Goal: Find specific page/section: Find specific page/section

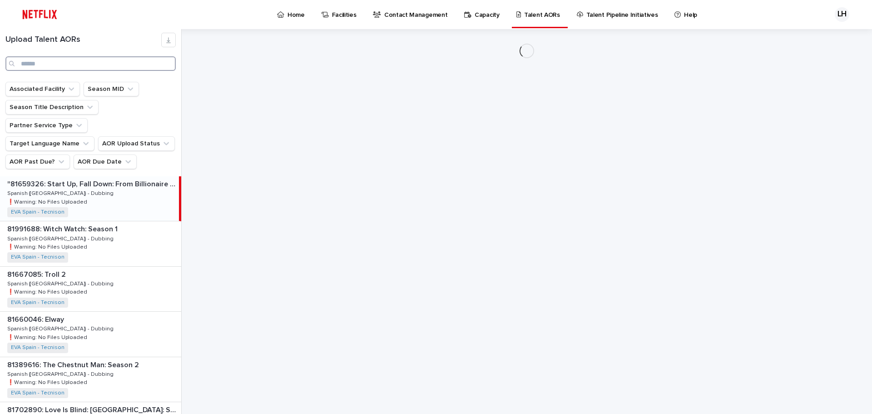
click at [80, 62] on input "Search" at bounding box center [90, 63] width 170 height 15
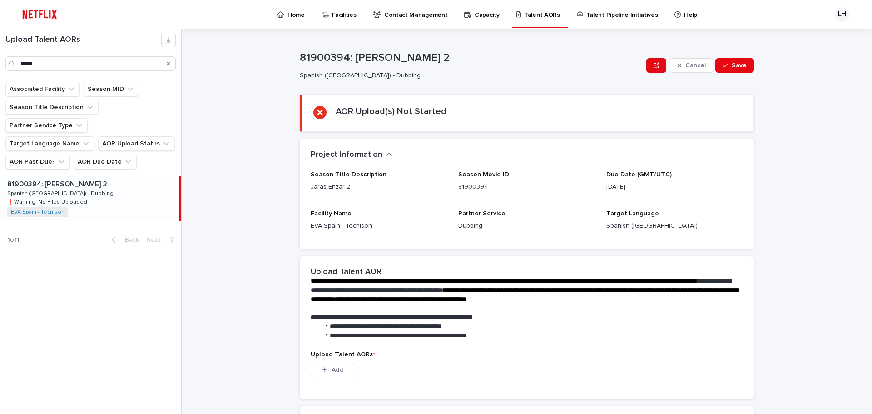
click at [92, 190] on div "81900394: [PERSON_NAME] 2 81900394: [PERSON_NAME] 2 Spanish ([GEOGRAPHIC_DATA])…" at bounding box center [89, 198] width 179 height 45
click at [89, 184] on div "81900394: [PERSON_NAME] 2 81900394: [PERSON_NAME] 2 Spanish ([GEOGRAPHIC_DATA])…" at bounding box center [89, 198] width 179 height 45
drag, startPoint x: 102, startPoint y: 66, endPoint x: -161, endPoint y: 57, distance: 263.1
click at [0, 57] on html "Home Facilities Contact Management Capacity Talent AORs Talent Pipeline Initiat…" at bounding box center [436, 207] width 872 height 414
click at [82, 197] on p "❗️Warning: No Files Uploaded" at bounding box center [48, 201] width 82 height 8
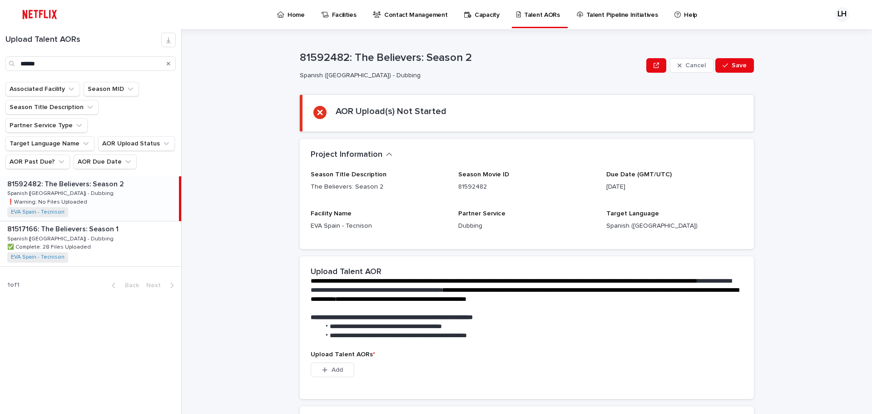
click at [52, 188] on p "Spanish ([GEOGRAPHIC_DATA]) - Dubbing" at bounding box center [61, 192] width 108 height 8
click at [43, 188] on p "Spanish ([GEOGRAPHIC_DATA]) - Dubbing" at bounding box center [61, 192] width 108 height 8
click at [44, 188] on p "Spanish ([GEOGRAPHIC_DATA]) - Dubbing" at bounding box center [61, 192] width 108 height 8
drag, startPoint x: -75, startPoint y: 69, endPoint x: -230, endPoint y: 45, distance: 156.7
click at [0, 45] on html "Home Facilities Contact Management Capacity Talent AORs Talent Pipeline Initiat…" at bounding box center [436, 207] width 872 height 414
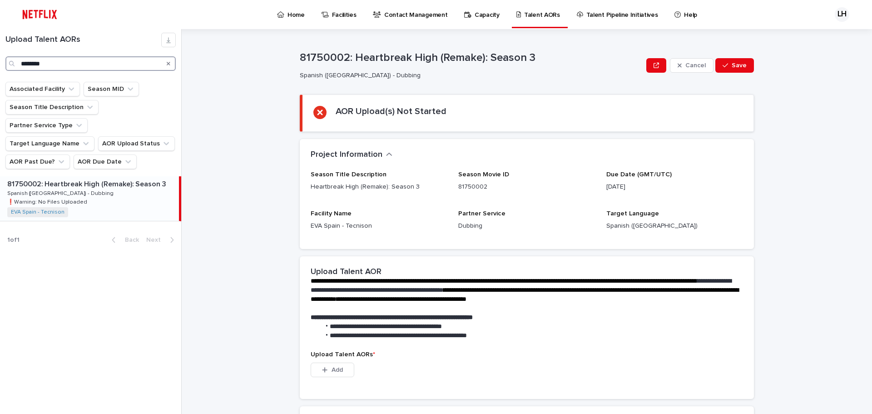
type input "********"
click at [55, 178] on p "81750002: Heartbreak High (Remake): Season 3" at bounding box center [87, 183] width 161 height 10
